Goal: Transaction & Acquisition: Subscribe to service/newsletter

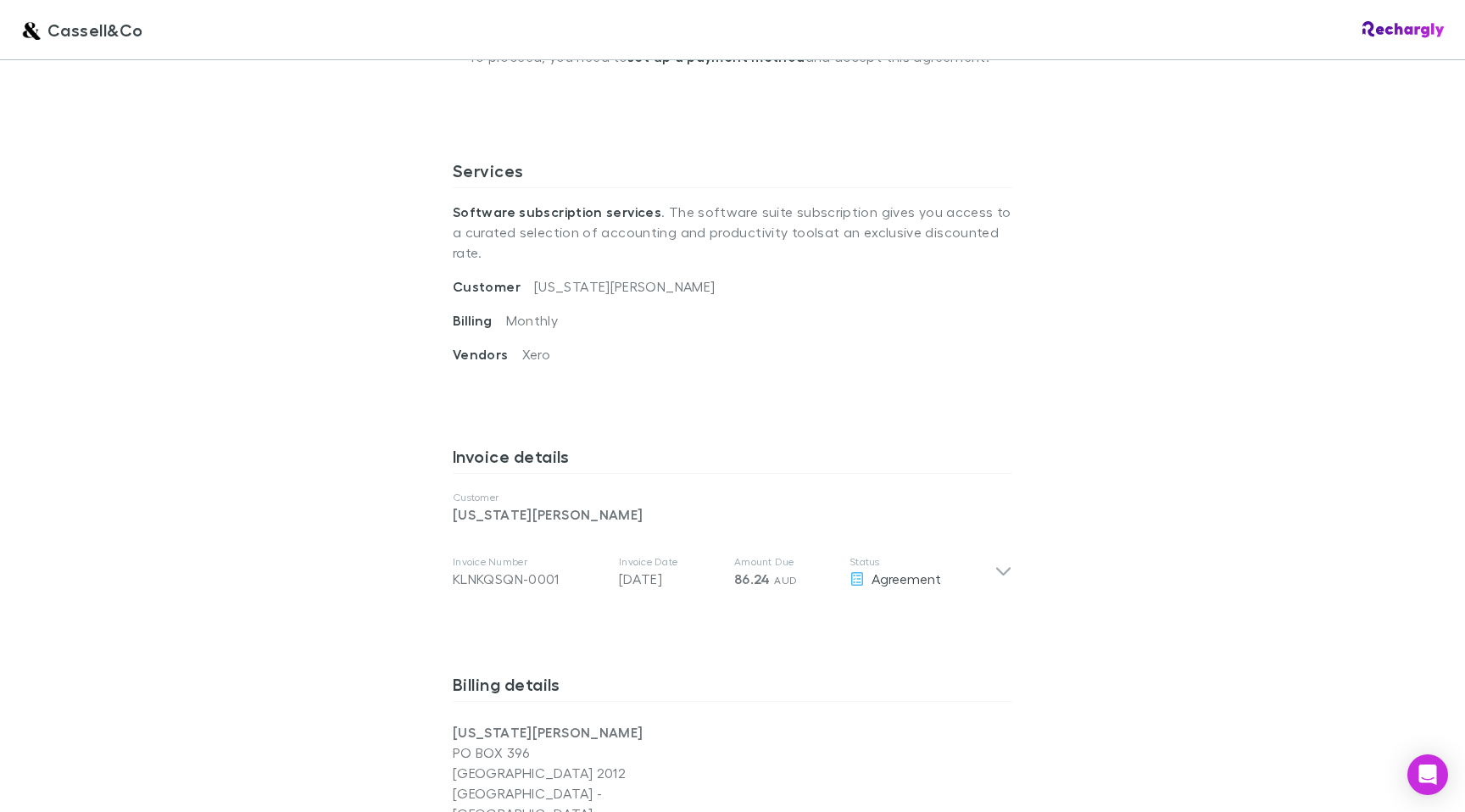
scroll to position [521, 0]
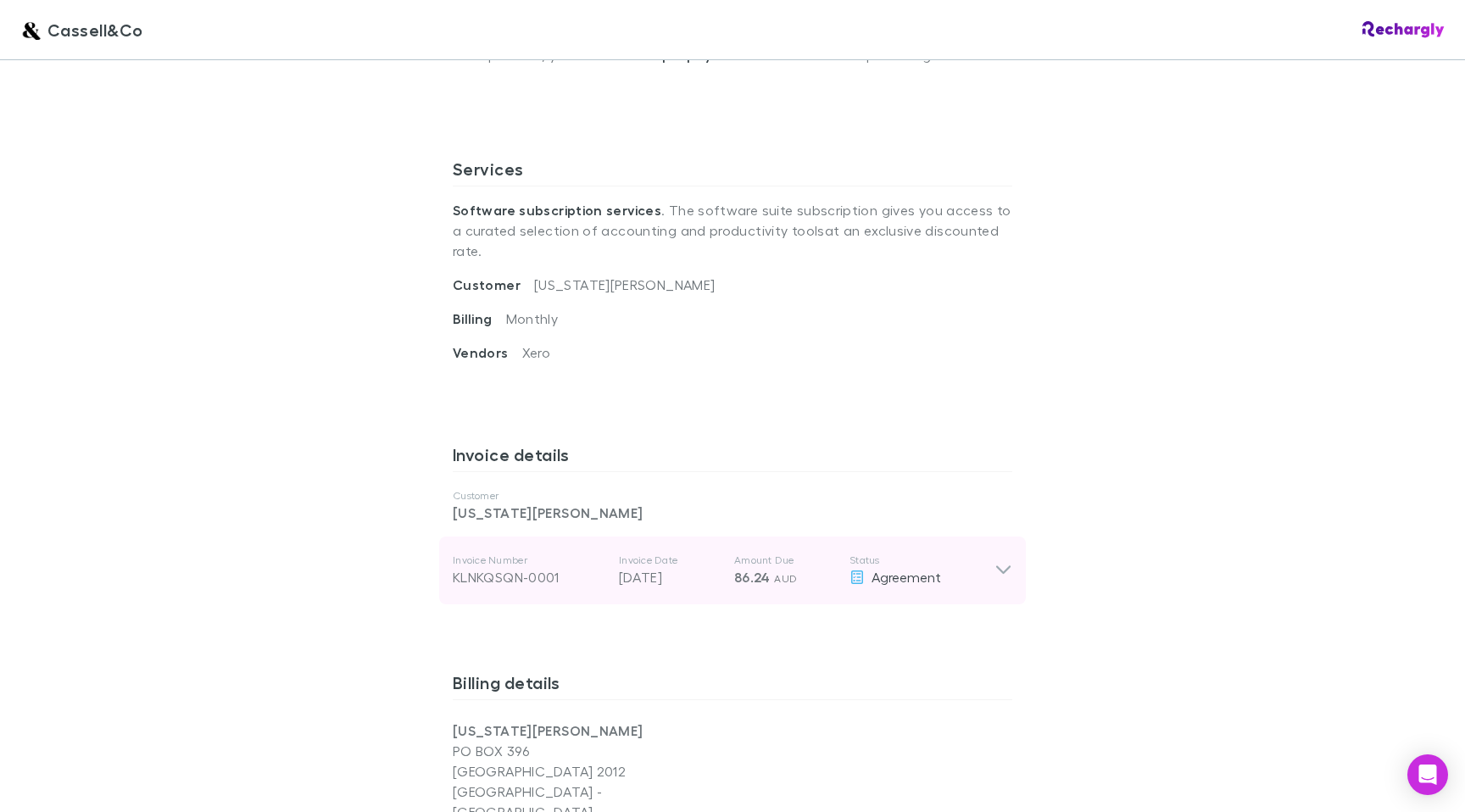
click at [1004, 560] on icon at bounding box center [1003, 570] width 18 height 20
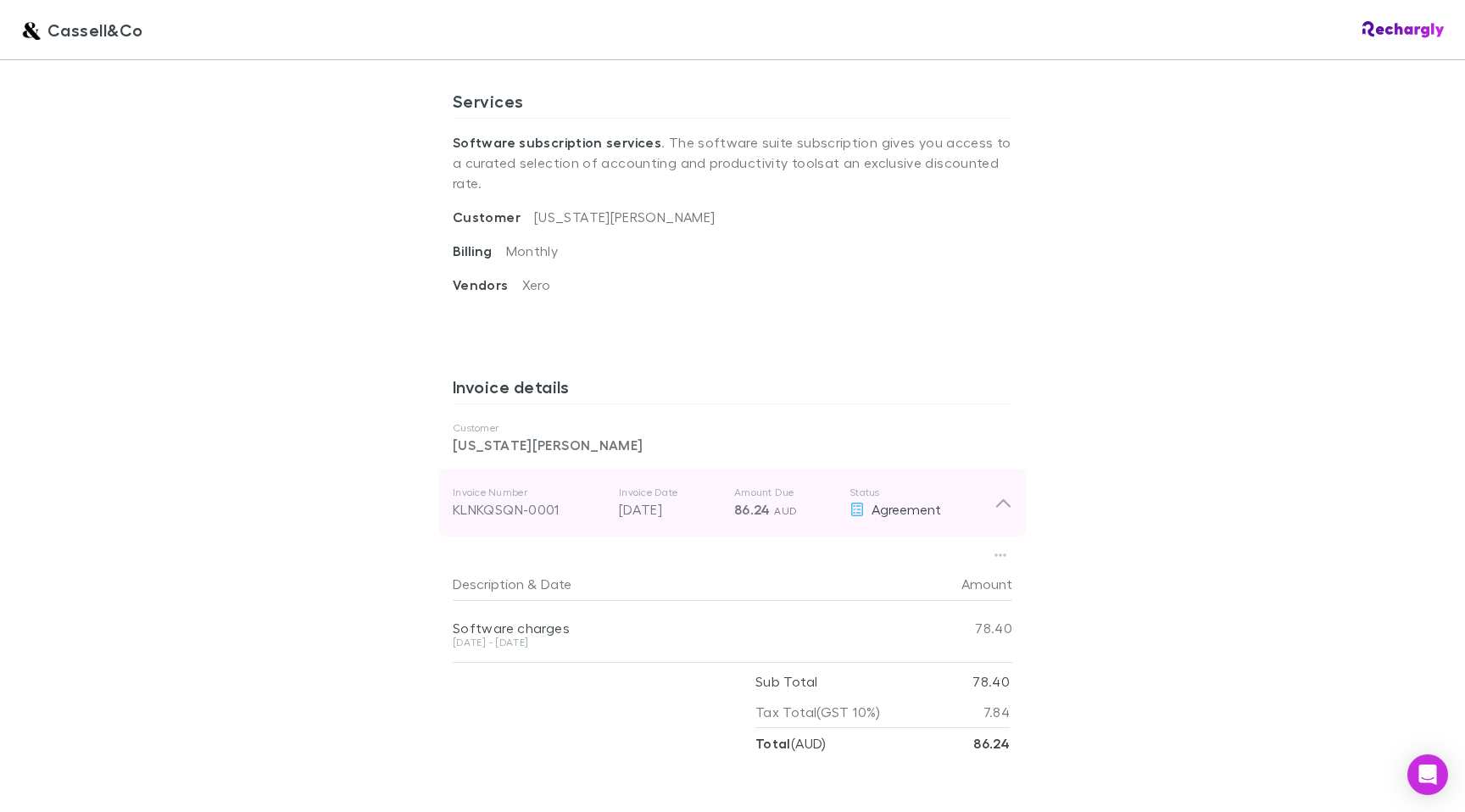
scroll to position [613, 0]
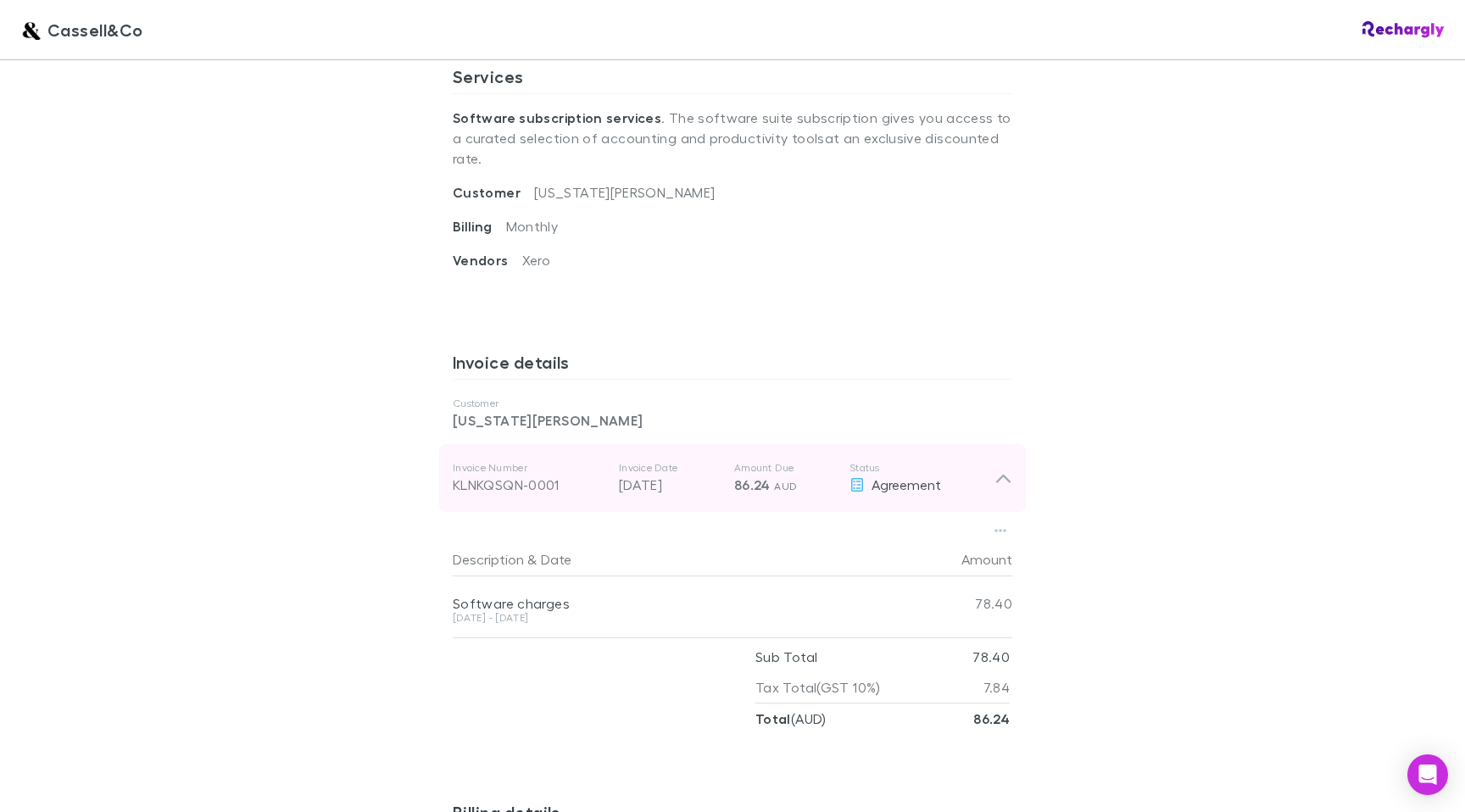
click at [998, 474] on icon at bounding box center [1003, 478] width 15 height 9
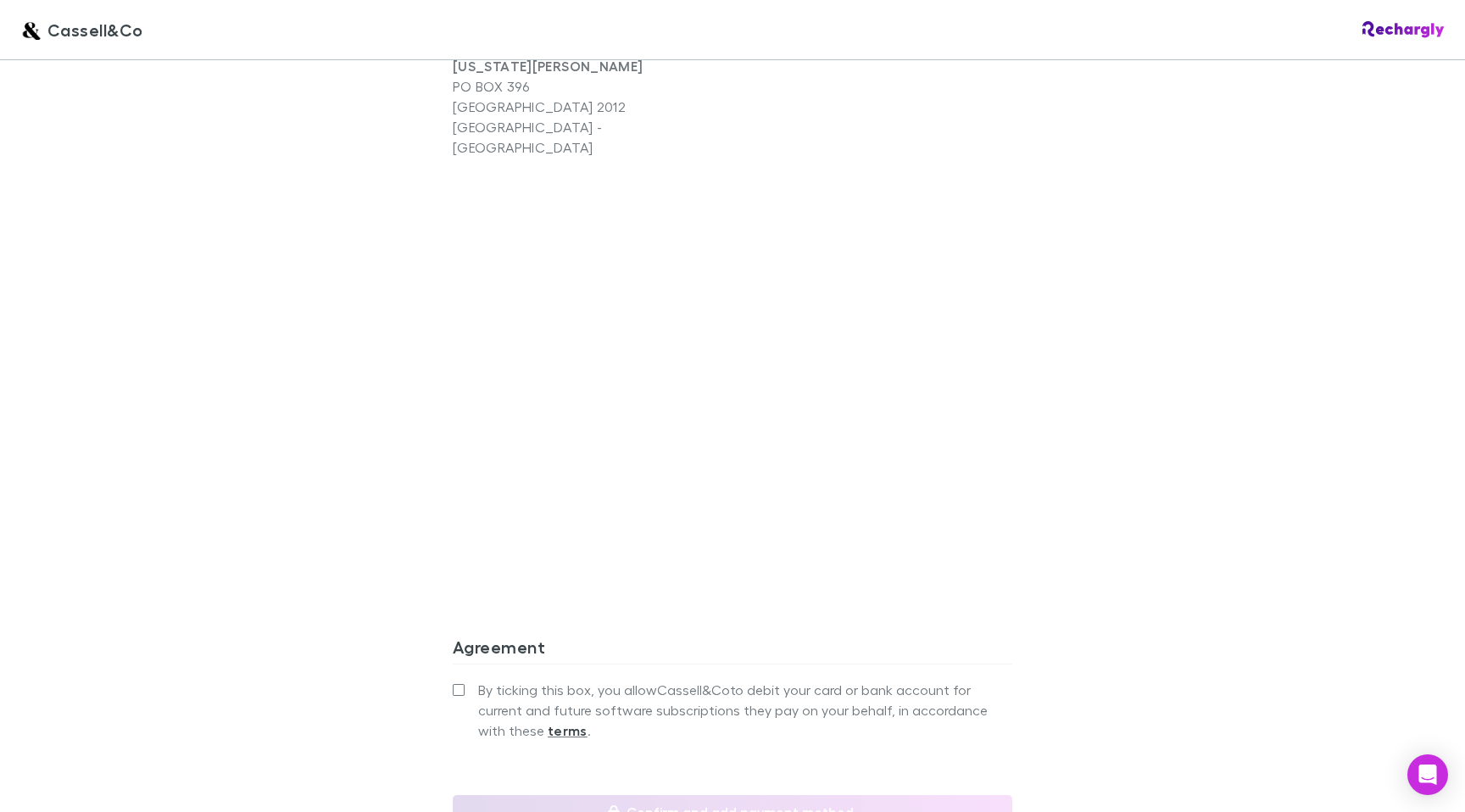
scroll to position [1343, 0]
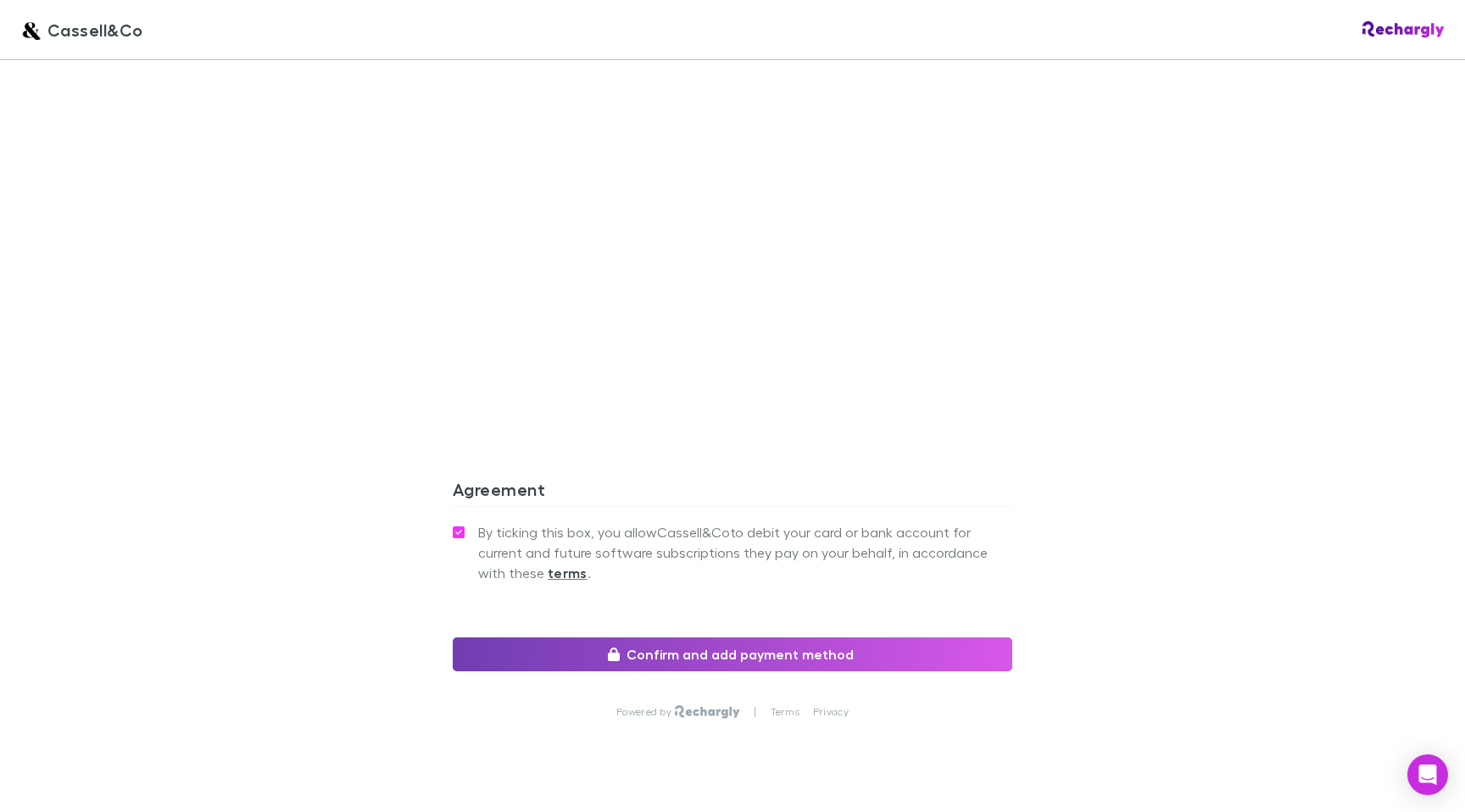
click at [727, 637] on button "Confirm and add payment method" at bounding box center [732, 654] width 559 height 34
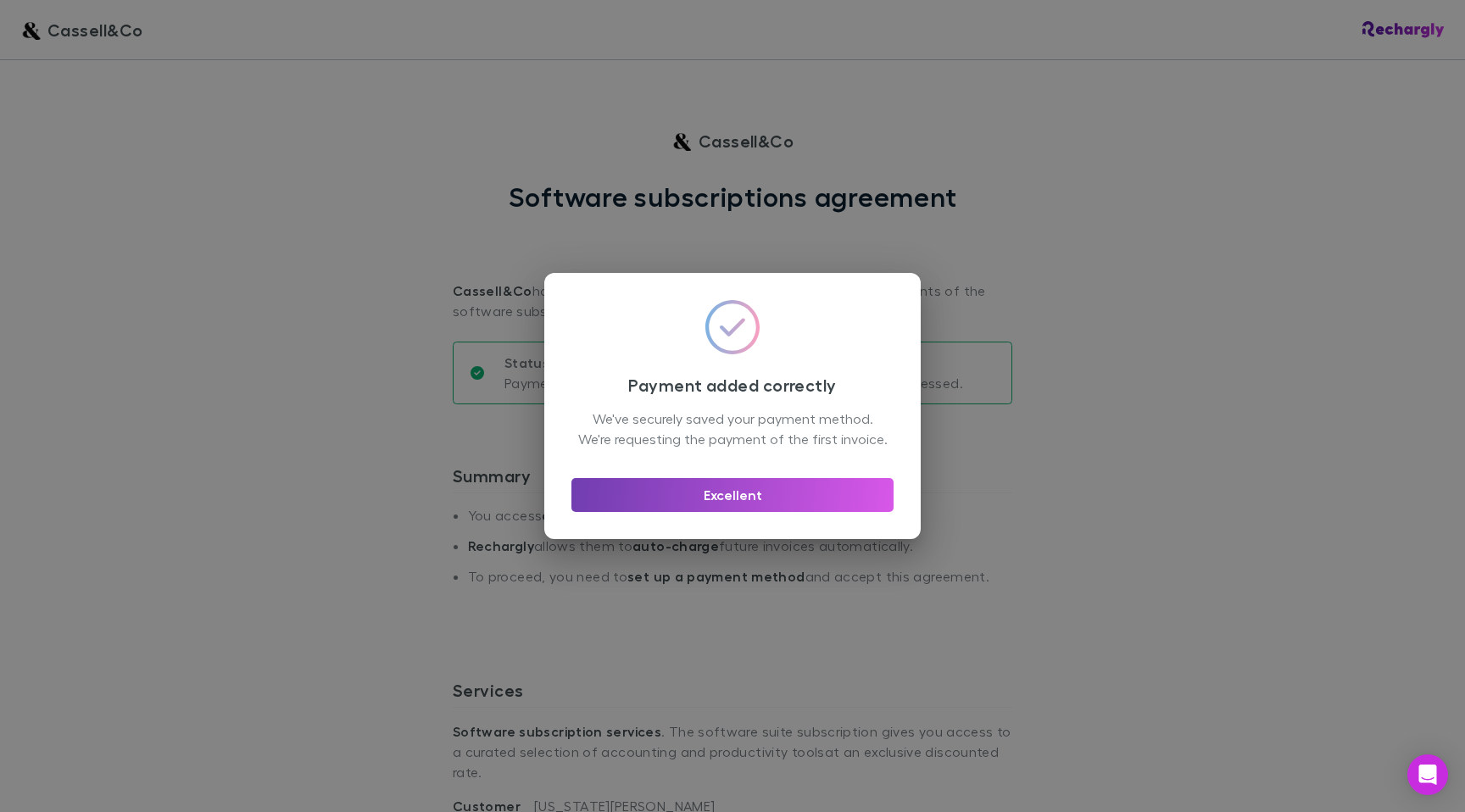
click at [737, 511] on button "Excellent" at bounding box center [732, 494] width 322 height 34
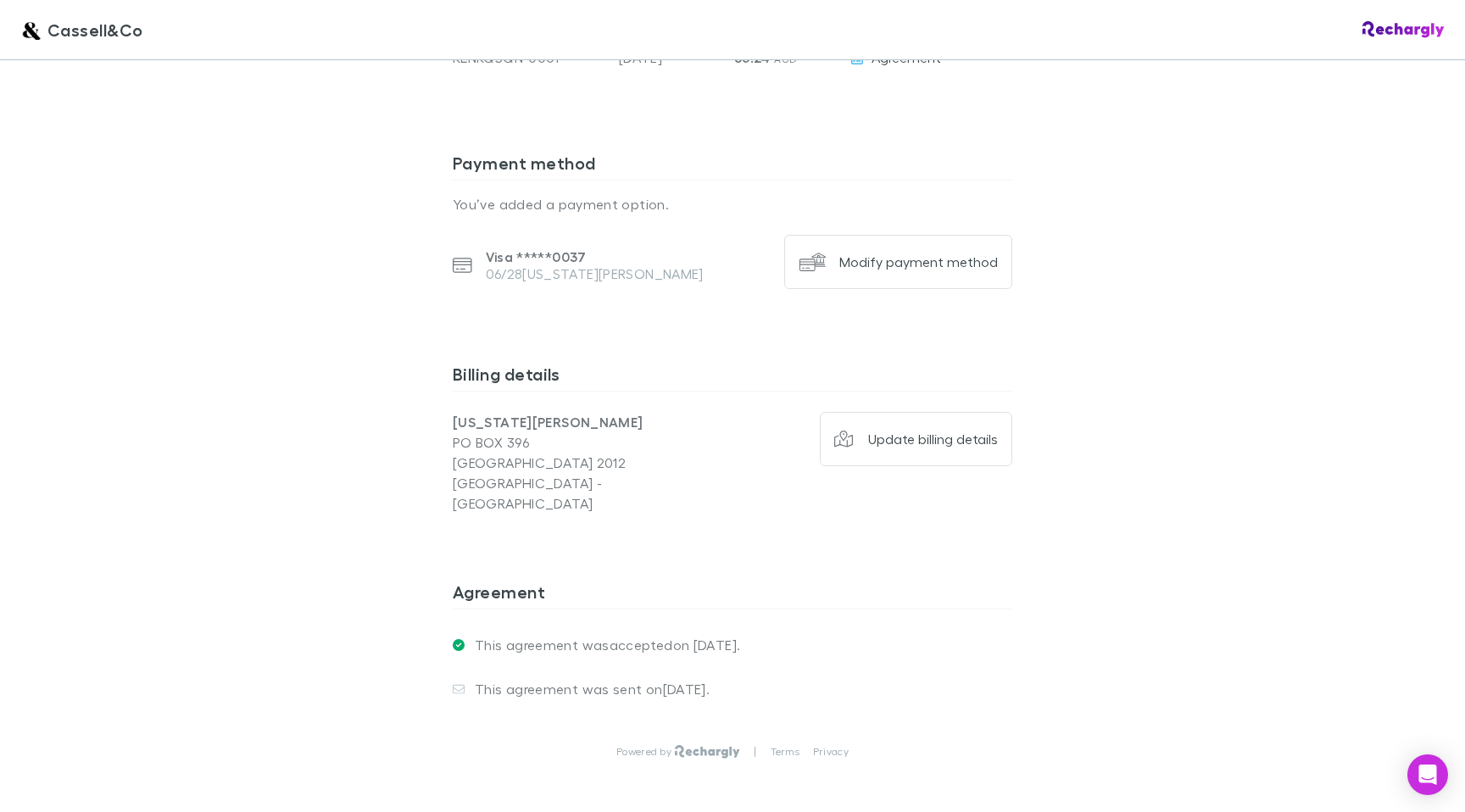
scroll to position [1082, 0]
